Goal: Contribute content

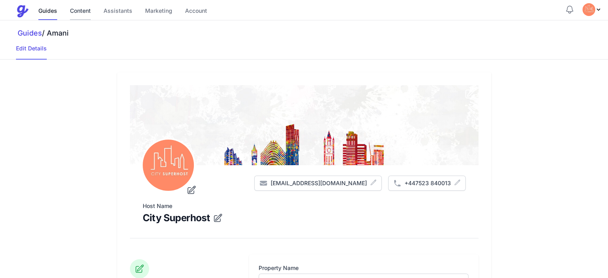
click at [79, 10] on link "Content" at bounding box center [80, 11] width 21 height 17
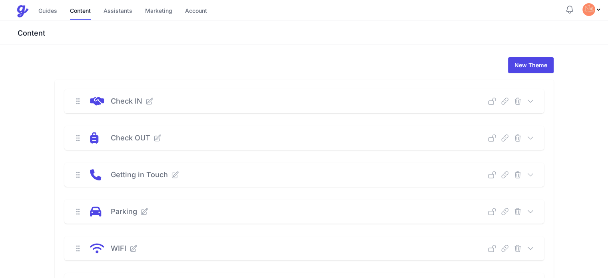
click at [535, 250] on icon at bounding box center [531, 248] width 8 height 8
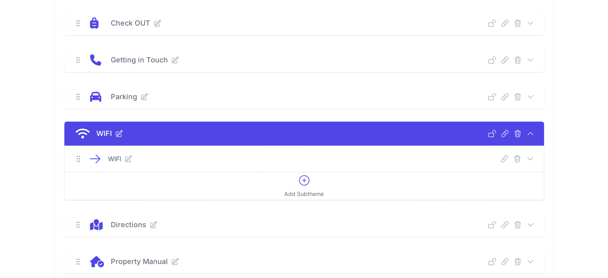
scroll to position [115, 0]
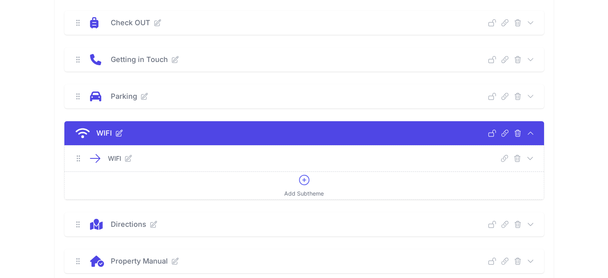
click at [534, 158] on icon at bounding box center [530, 158] width 8 height 8
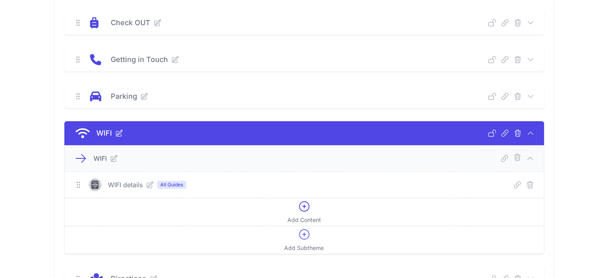
click at [147, 182] on icon at bounding box center [150, 185] width 6 height 6
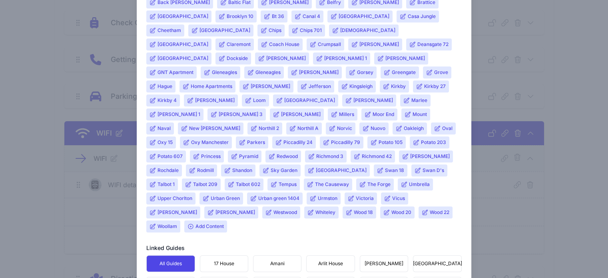
scroll to position [384, 0]
click at [227, 220] on span "Add Content" at bounding box center [205, 226] width 43 height 12
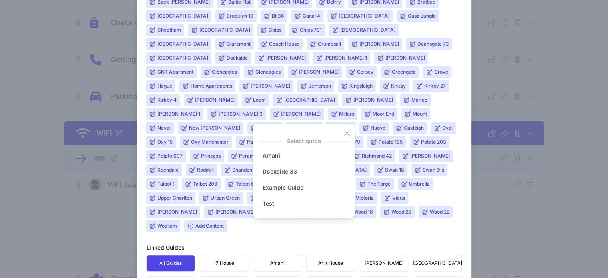
scroll to position [421, 0]
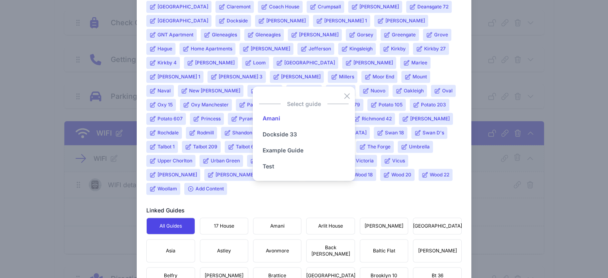
click at [272, 110] on input "Amani" at bounding box center [271, 118] width 24 height 16
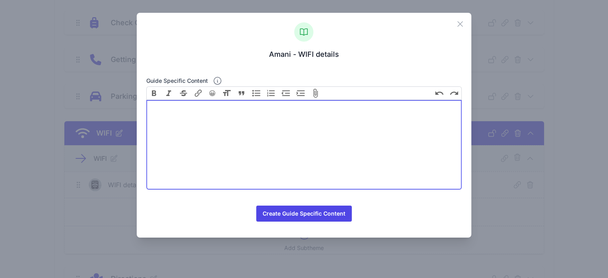
click at [200, 112] on trix-editor at bounding box center [304, 145] width 316 height 90
